Goal: Information Seeking & Learning: Learn about a topic

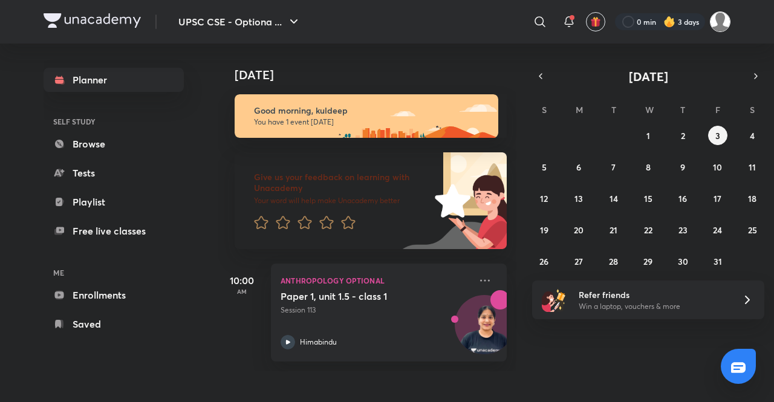
click at [715, 14] on img at bounding box center [720, 21] width 21 height 21
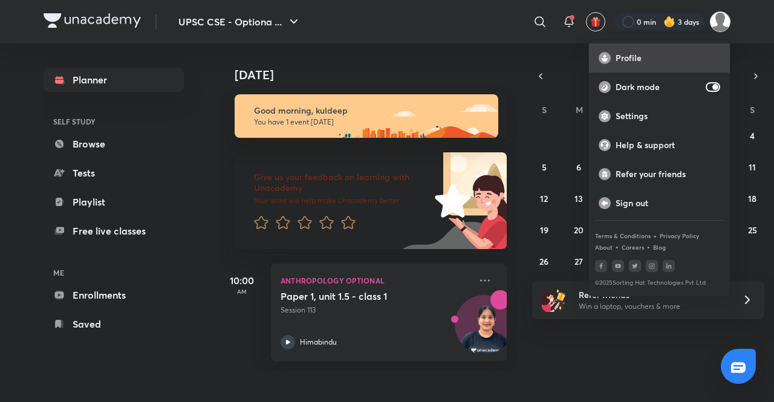
click at [645, 55] on p "Profile" at bounding box center [668, 58] width 105 height 11
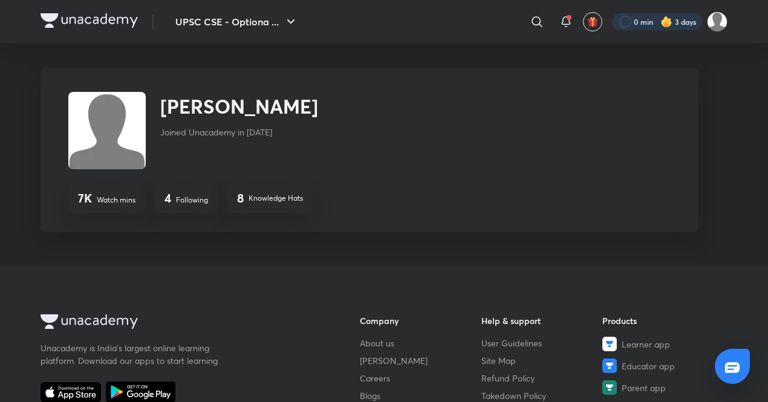
drag, startPoint x: 622, startPoint y: 11, endPoint x: 633, endPoint y: 19, distance: 13.1
click at [633, 19] on div "0 min 3 days" at bounding box center [664, 21] width 125 height 21
click at [633, 19] on div at bounding box center [657, 21] width 90 height 17
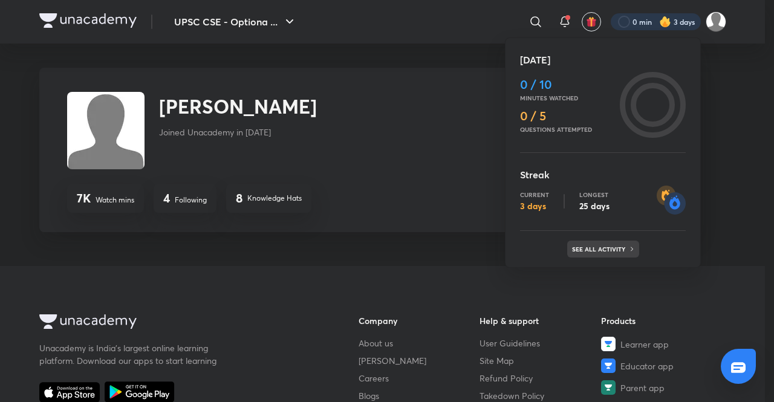
click at [583, 241] on div "See all activity" at bounding box center [603, 249] width 72 height 17
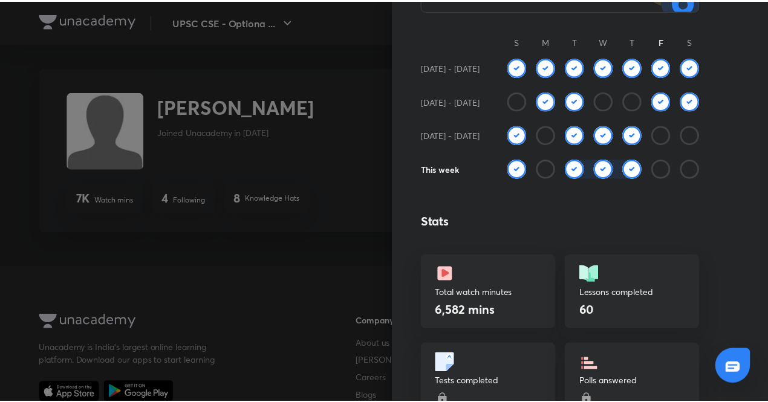
scroll to position [158, 0]
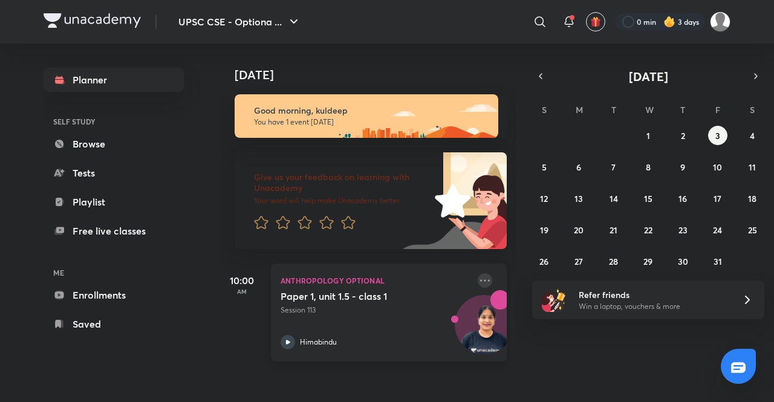
click at [478, 280] on icon at bounding box center [485, 280] width 15 height 15
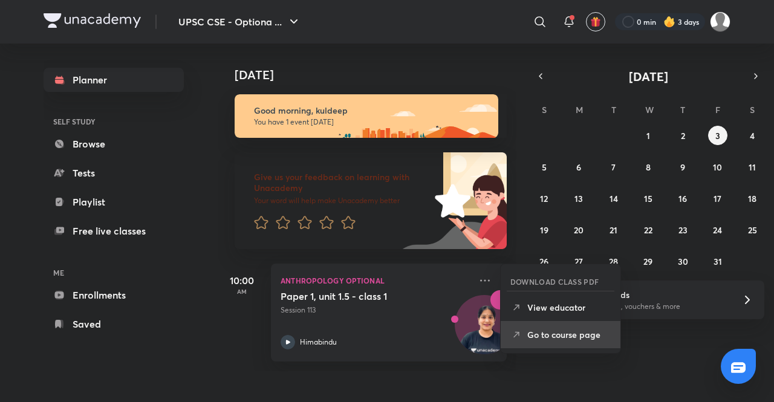
click at [556, 333] on p "Go to course page" at bounding box center [568, 334] width 83 height 13
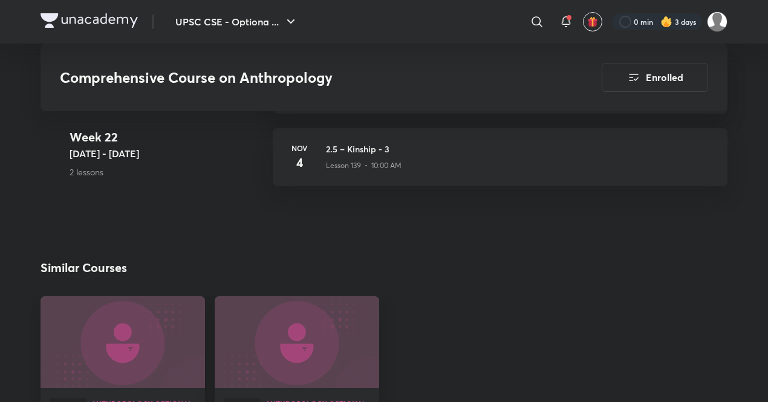
scroll to position [11969, 0]
